Goal: Obtain resource: Download file/media

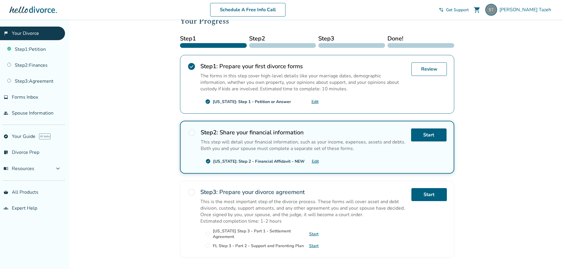
scroll to position [66, 0]
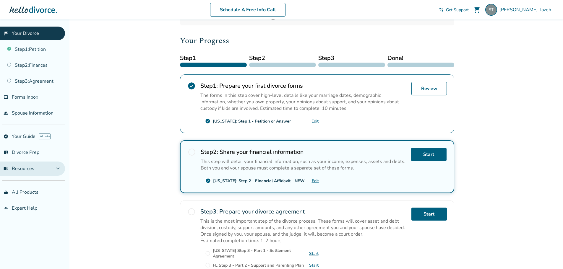
click at [61, 167] on span "expand_more" at bounding box center [57, 168] width 7 height 7
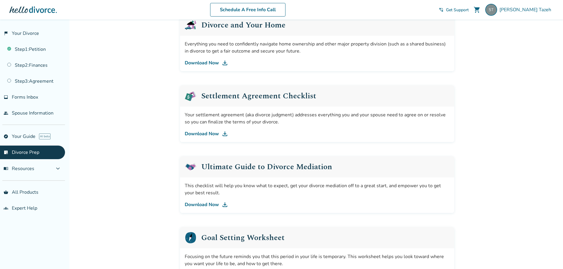
scroll to position [295, 0]
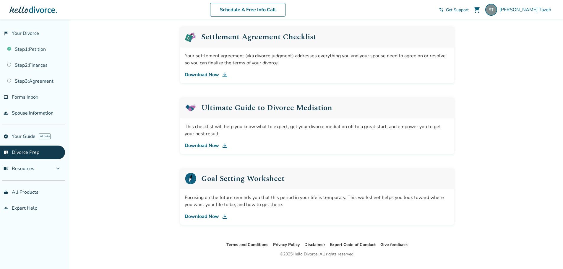
click at [214, 144] on link "Download Now" at bounding box center [317, 145] width 265 height 7
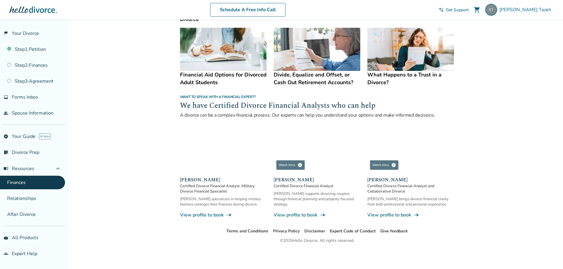
scroll to position [144, 0]
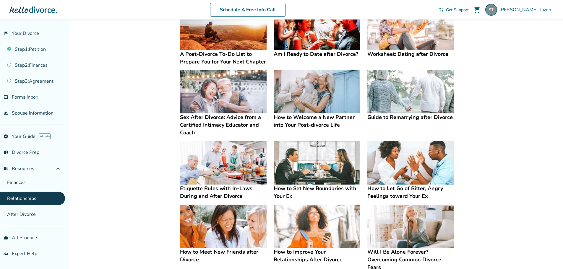
scroll to position [112, 0]
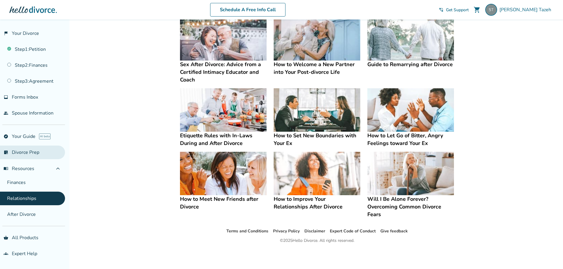
click at [39, 150] on link "list_alt_check Divorce Prep" at bounding box center [32, 153] width 65 height 14
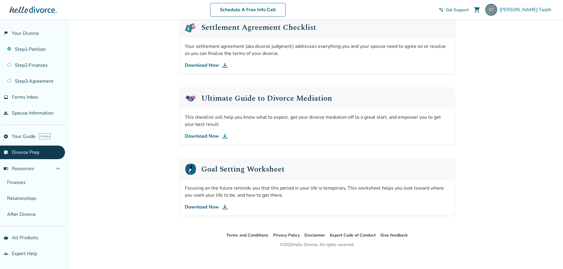
scroll to position [309, 0]
